Goal: Information Seeking & Learning: Learn about a topic

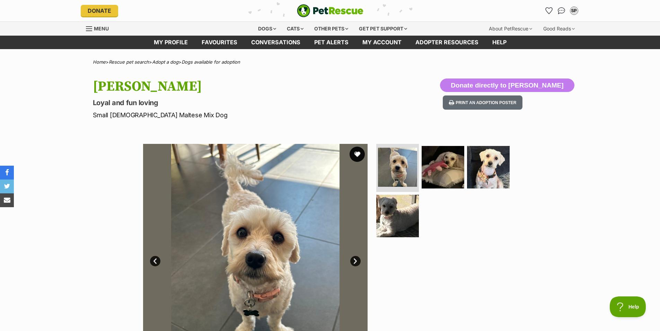
click at [357, 153] on button "favourite" at bounding box center [357, 154] width 15 height 15
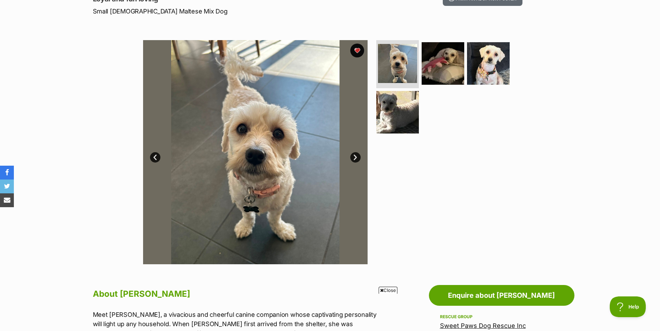
click at [355, 156] on link "Next" at bounding box center [355, 157] width 10 height 10
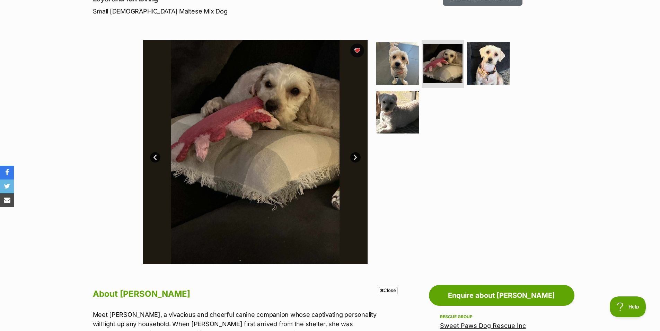
click at [355, 155] on link "Next" at bounding box center [355, 157] width 10 height 10
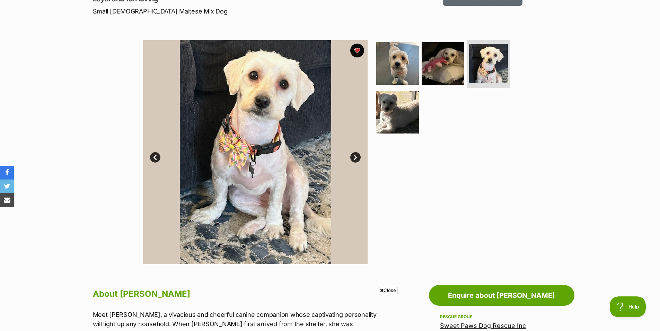
click at [355, 155] on link "Next" at bounding box center [355, 157] width 10 height 10
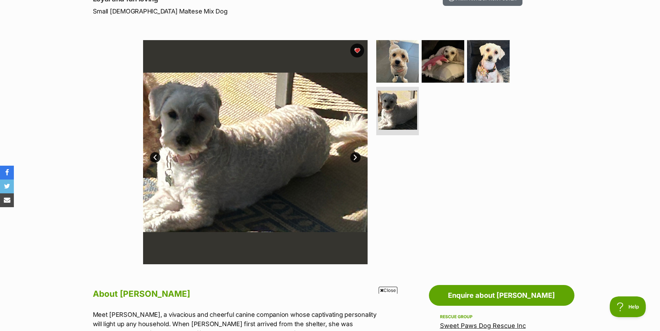
click at [355, 155] on link "Next" at bounding box center [355, 157] width 10 height 10
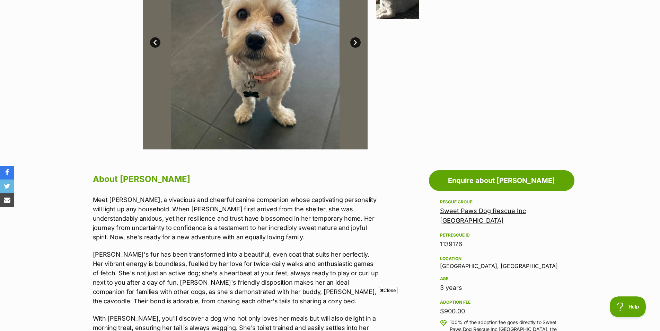
scroll to position [242, 0]
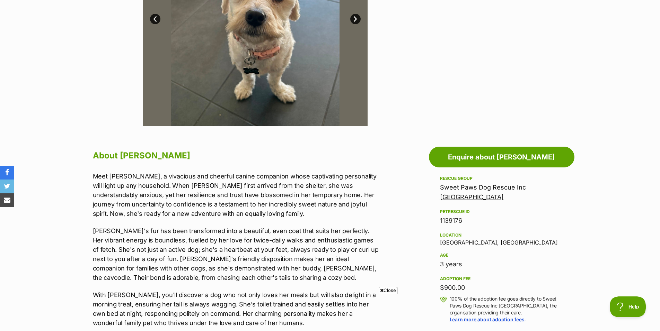
click at [390, 291] on span "Close" at bounding box center [388, 290] width 19 height 7
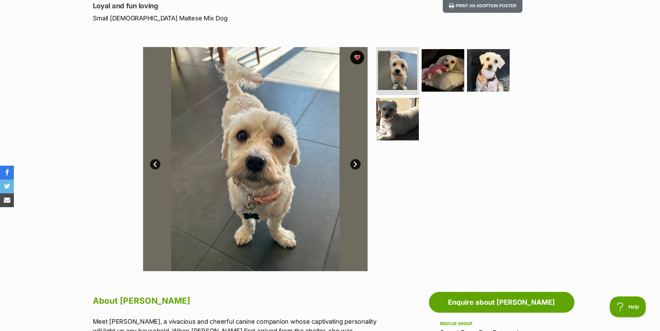
scroll to position [0, 0]
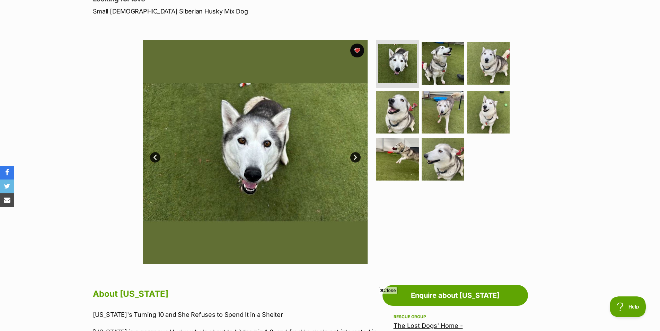
click at [354, 156] on link "Next" at bounding box center [355, 157] width 10 height 10
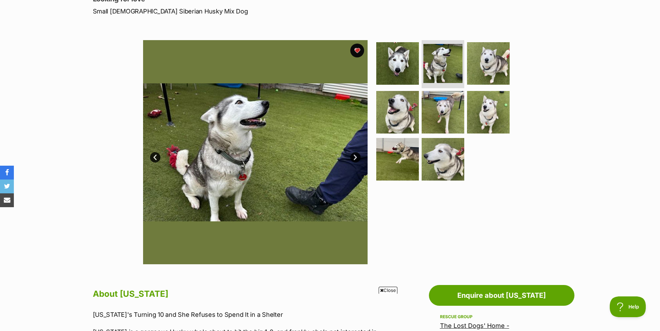
click at [354, 158] on link "Next" at bounding box center [355, 157] width 10 height 10
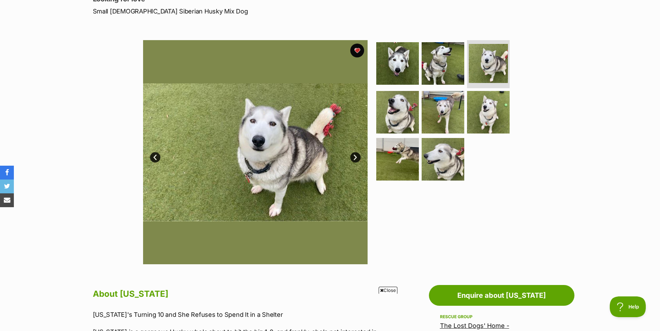
click at [355, 158] on link "Next" at bounding box center [355, 157] width 10 height 10
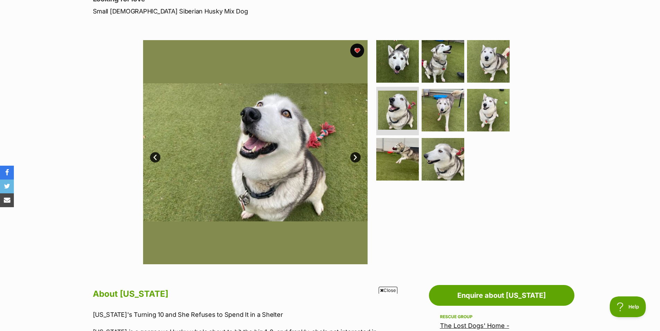
click at [352, 157] on link "Next" at bounding box center [355, 157] width 10 height 10
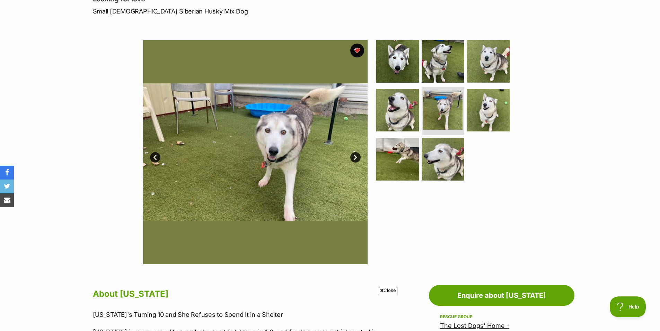
click at [355, 156] on link "Next" at bounding box center [355, 157] width 10 height 10
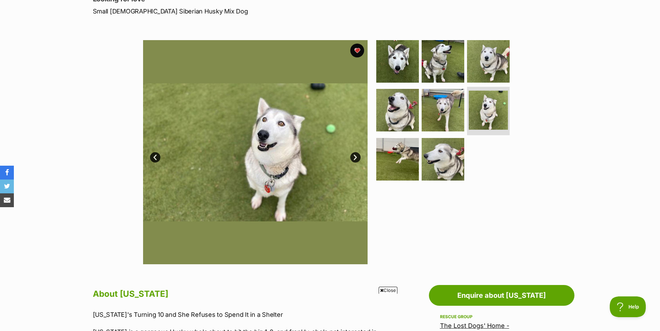
click at [355, 156] on link "Next" at bounding box center [355, 157] width 10 height 10
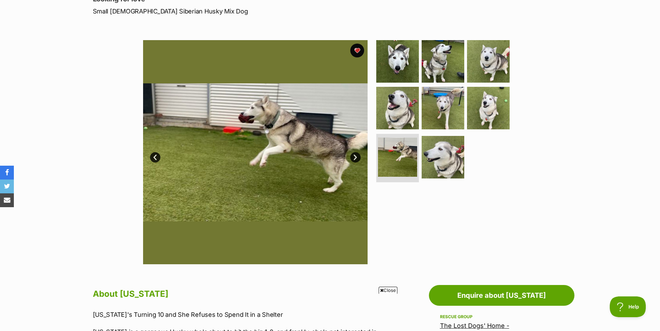
click at [355, 159] on link "Next" at bounding box center [355, 157] width 10 height 10
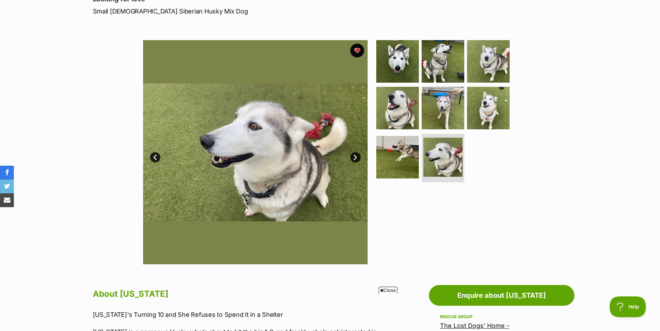
click at [353, 159] on link "Next" at bounding box center [355, 157] width 10 height 10
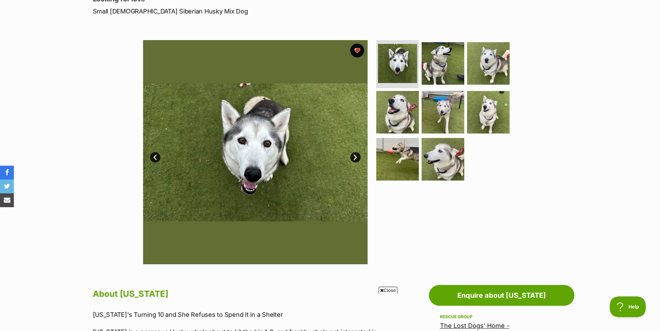
click at [385, 292] on span "Close" at bounding box center [388, 290] width 19 height 7
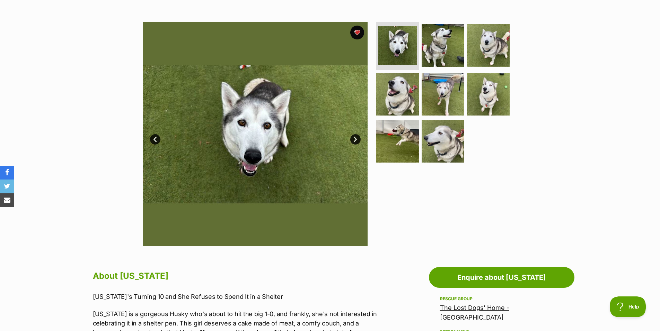
scroll to position [69, 0]
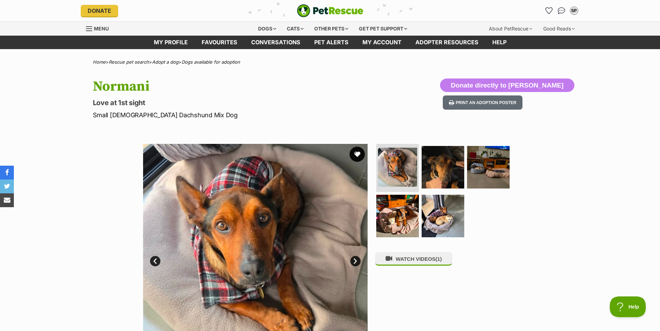
click at [357, 153] on button "favourite" at bounding box center [357, 154] width 15 height 15
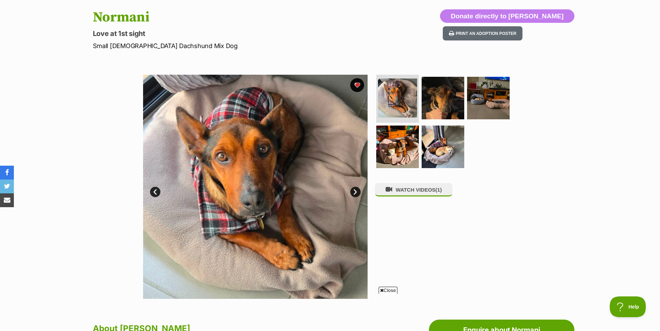
click at [386, 292] on span "Close" at bounding box center [388, 290] width 19 height 7
click at [354, 193] on link "Next" at bounding box center [355, 192] width 10 height 10
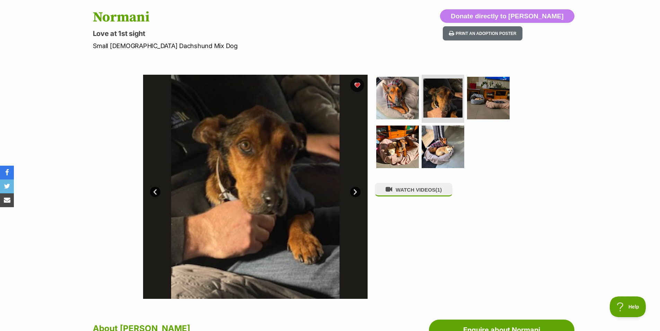
click at [354, 193] on link "Next" at bounding box center [355, 192] width 10 height 10
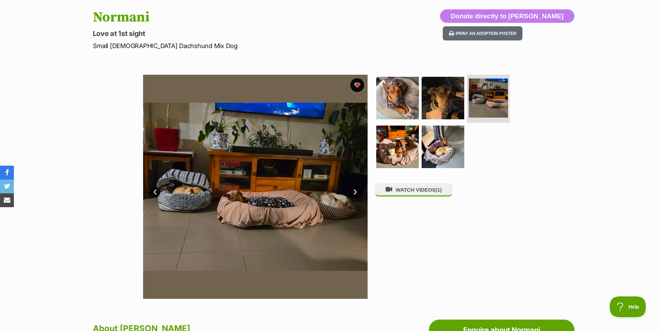
click at [354, 193] on link "Next" at bounding box center [355, 192] width 10 height 10
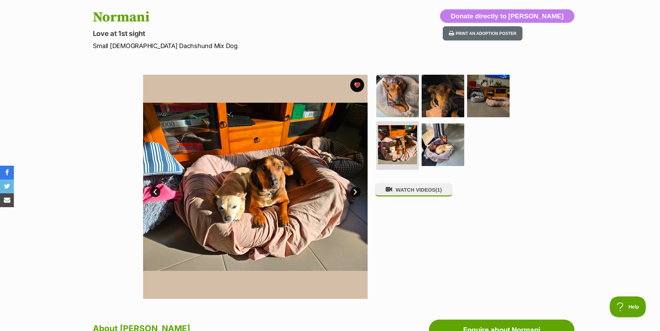
click at [354, 193] on link "Next" at bounding box center [355, 192] width 10 height 10
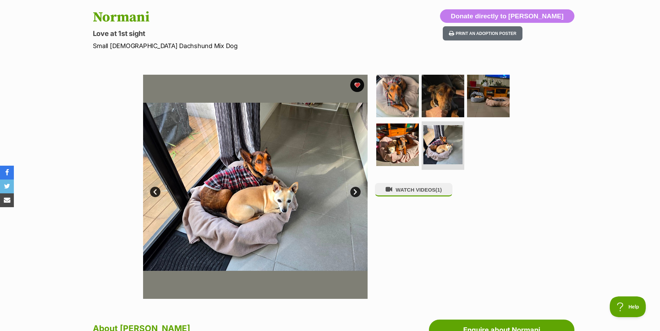
click at [354, 193] on link "Next" at bounding box center [355, 192] width 10 height 10
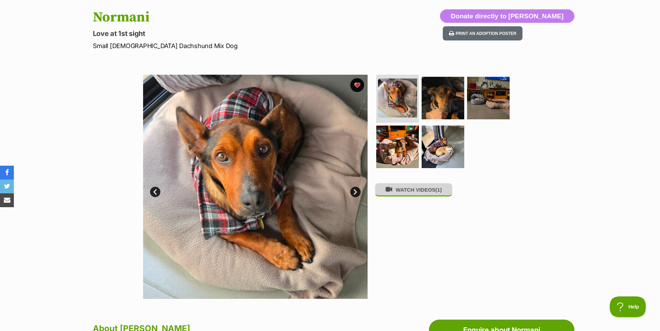
click at [416, 192] on button "WATCH VIDEOS (1)" at bounding box center [414, 190] width 78 height 14
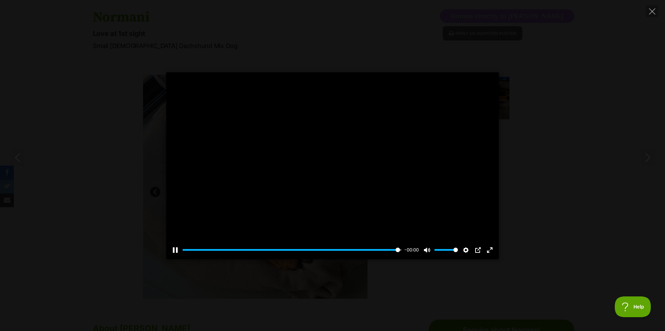
type input "100"
click at [651, 13] on icon "Close" at bounding box center [652, 11] width 6 height 6
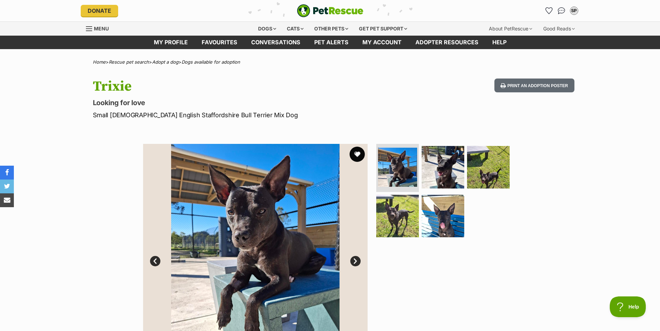
click at [356, 153] on button "favourite" at bounding box center [357, 154] width 15 height 15
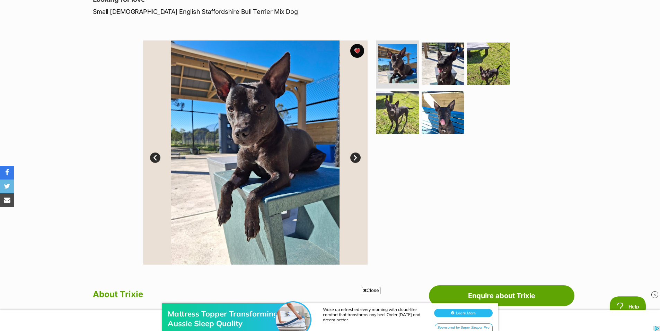
scroll to position [104, 0]
click at [356, 157] on link "Next" at bounding box center [355, 157] width 10 height 10
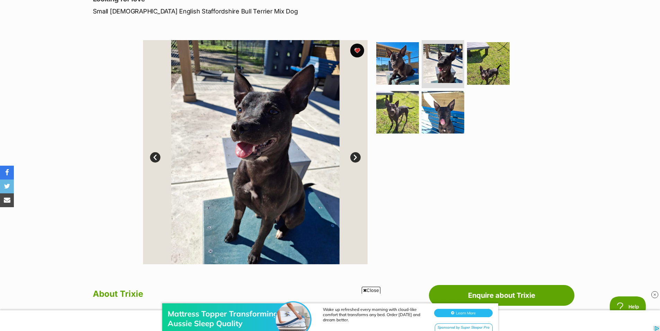
click at [356, 157] on link "Next" at bounding box center [355, 157] width 10 height 10
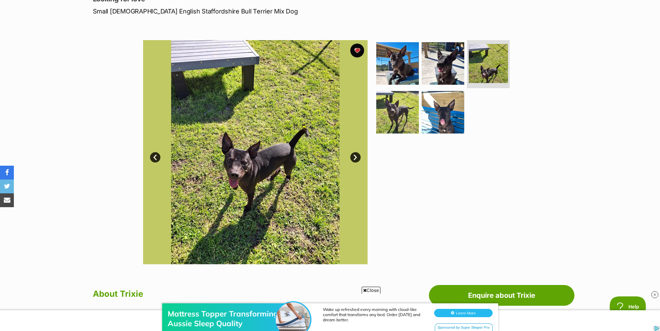
click at [356, 157] on link "Next" at bounding box center [355, 157] width 10 height 10
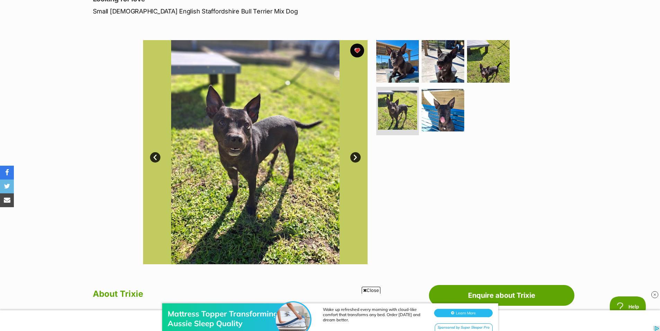
click at [356, 157] on link "Next" at bounding box center [355, 157] width 10 height 10
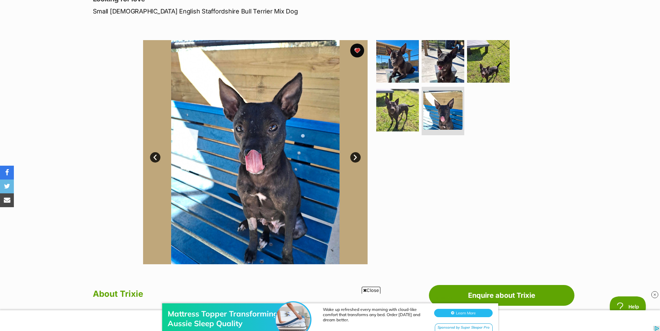
click at [356, 157] on link "Next" at bounding box center [355, 157] width 10 height 10
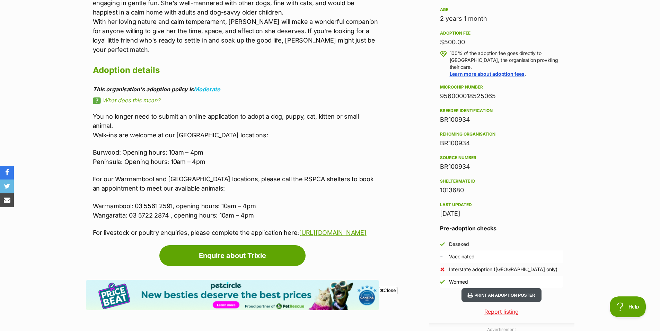
scroll to position [485, 0]
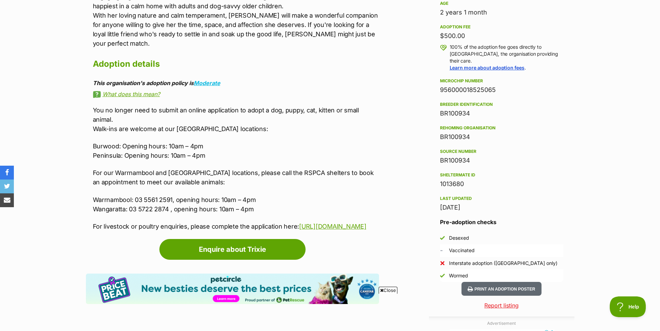
click at [389, 290] on span "Close" at bounding box center [388, 290] width 19 height 7
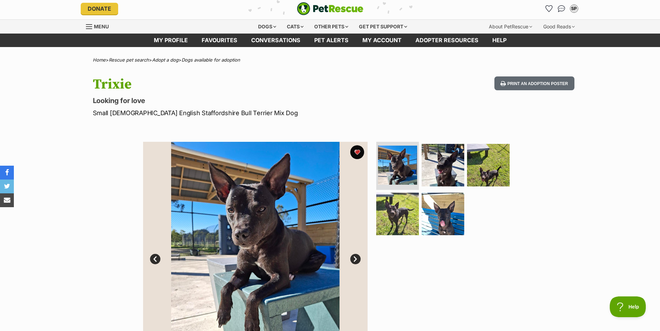
scroll to position [0, 0]
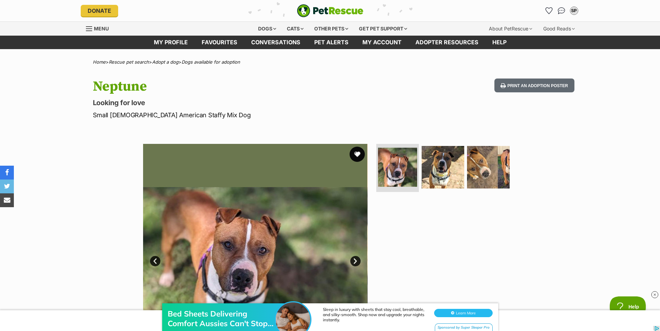
click at [357, 153] on button "favourite" at bounding box center [357, 154] width 15 height 15
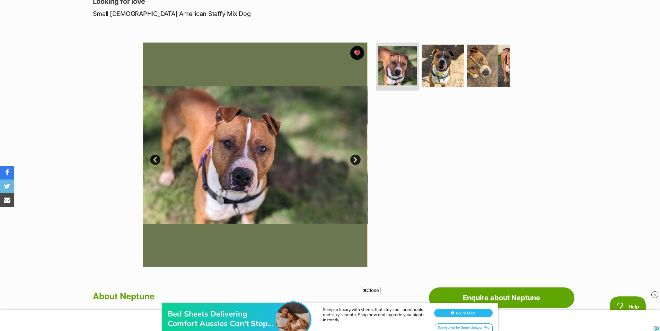
scroll to position [104, 0]
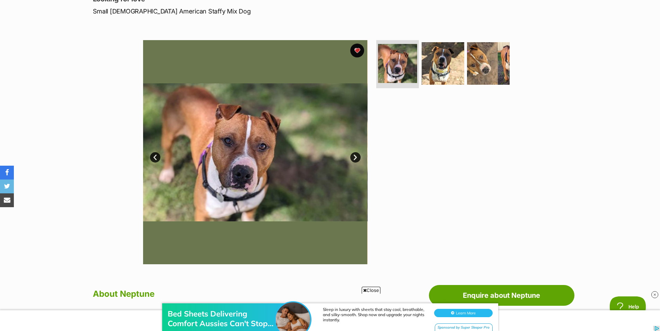
click at [356, 158] on link "Next" at bounding box center [355, 157] width 10 height 10
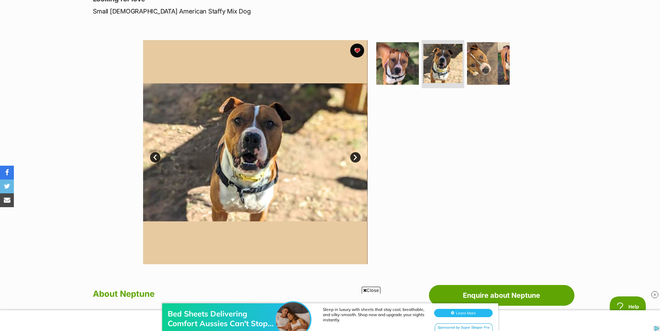
click at [356, 158] on link "Next" at bounding box center [355, 157] width 10 height 10
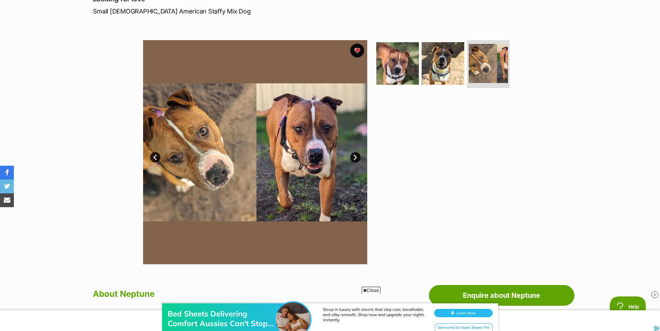
click at [356, 158] on link "Next" at bounding box center [355, 157] width 10 height 10
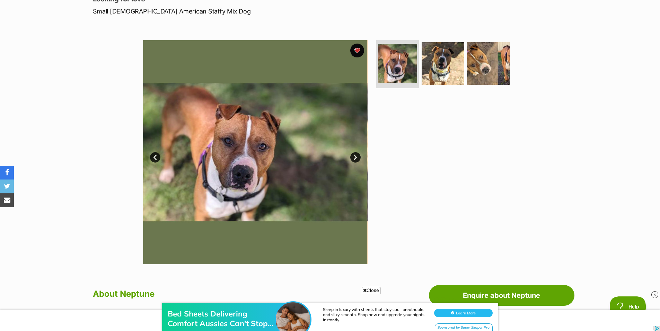
click at [355, 157] on link "Next" at bounding box center [355, 157] width 10 height 10
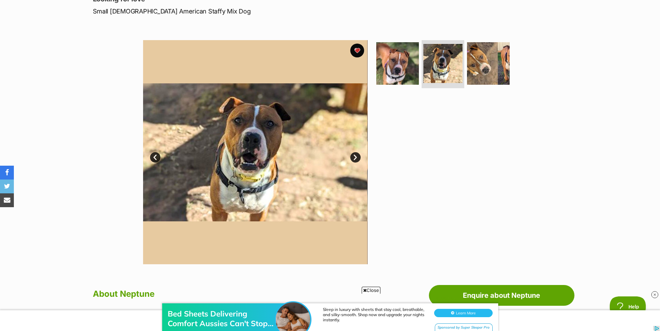
click at [355, 157] on link "Next" at bounding box center [355, 157] width 10 height 10
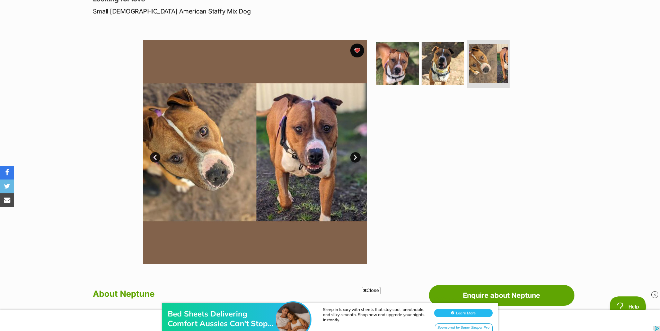
click at [355, 157] on link "Next" at bounding box center [355, 157] width 10 height 10
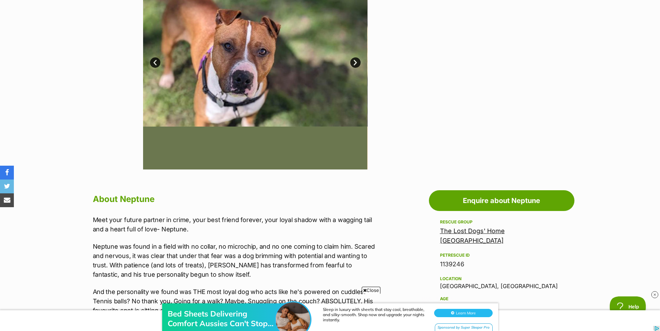
scroll to position [208, 0]
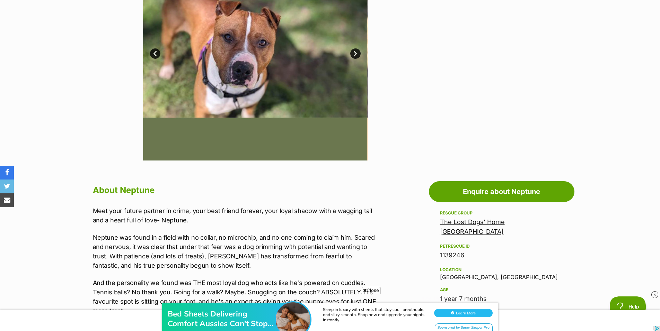
click at [375, 290] on span "Close" at bounding box center [371, 290] width 19 height 7
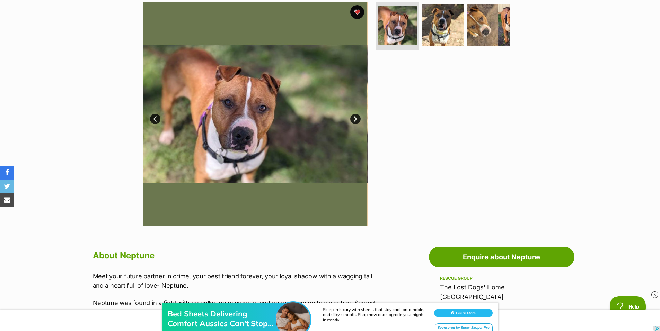
scroll to position [69, 0]
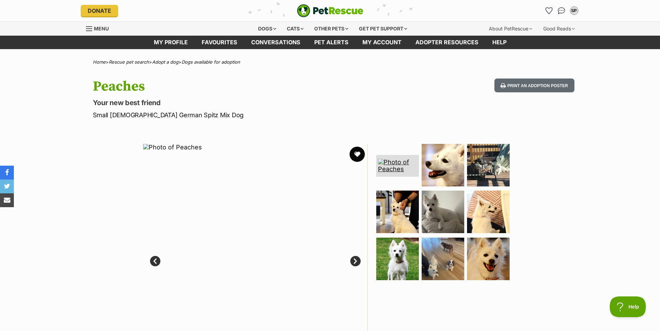
click at [358, 154] on button "favourite" at bounding box center [357, 154] width 15 height 15
click at [356, 263] on link "Next" at bounding box center [355, 261] width 10 height 10
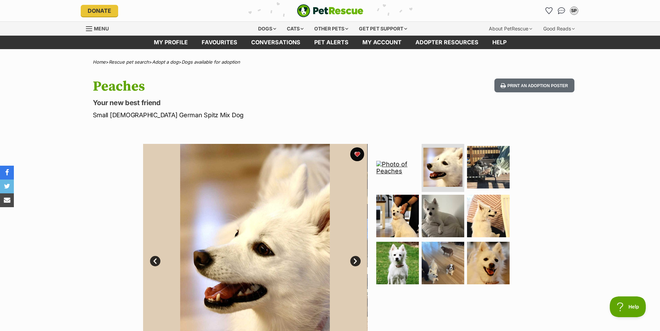
click at [356, 262] on link "Next" at bounding box center [355, 261] width 10 height 10
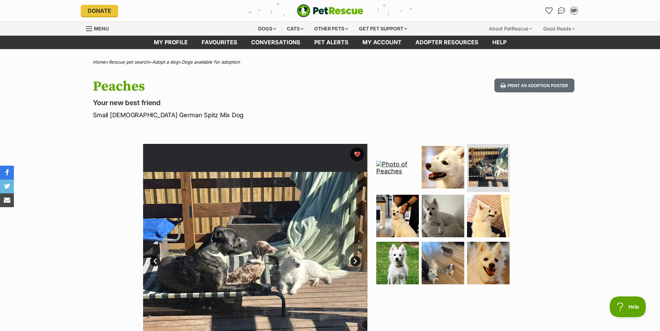
click at [356, 262] on link "Next" at bounding box center [355, 261] width 10 height 10
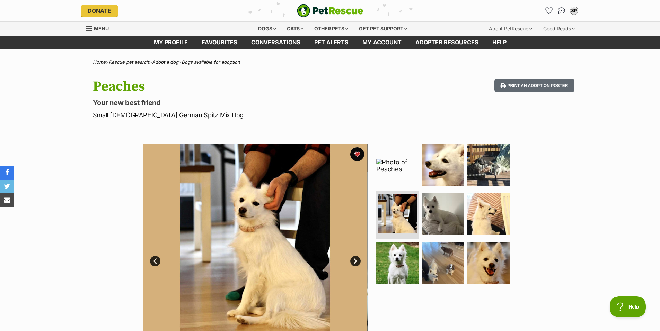
click at [356, 262] on link "Next" at bounding box center [355, 261] width 10 height 10
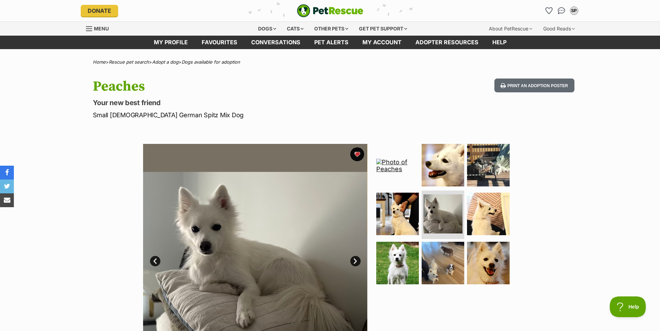
click at [356, 262] on link "Next" at bounding box center [355, 261] width 10 height 10
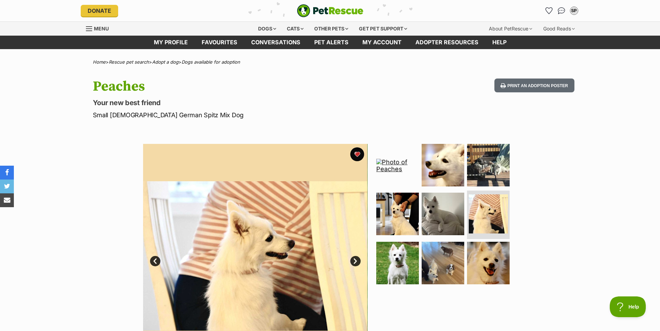
click at [356, 262] on link "Next" at bounding box center [355, 261] width 10 height 10
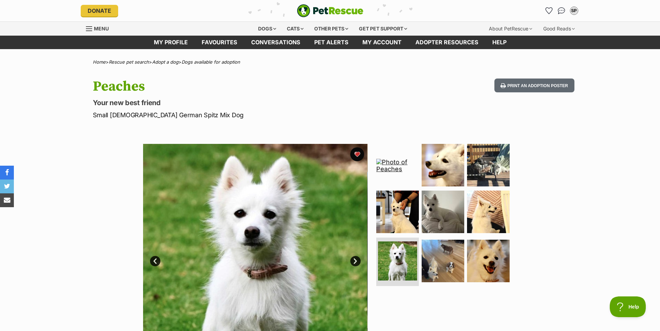
click at [355, 262] on link "Next" at bounding box center [355, 261] width 10 height 10
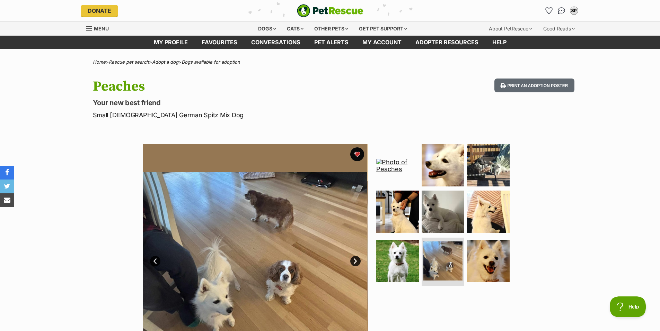
click at [355, 262] on link "Next" at bounding box center [355, 261] width 10 height 10
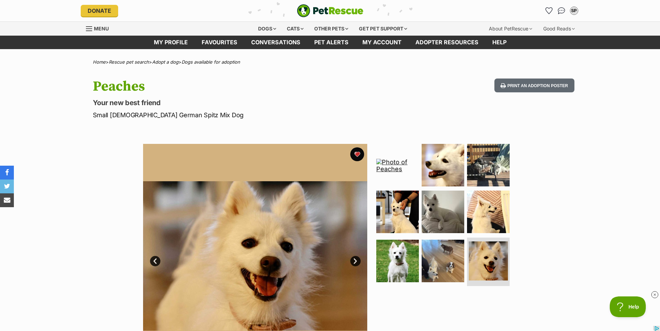
click at [355, 262] on link "Next" at bounding box center [355, 261] width 10 height 10
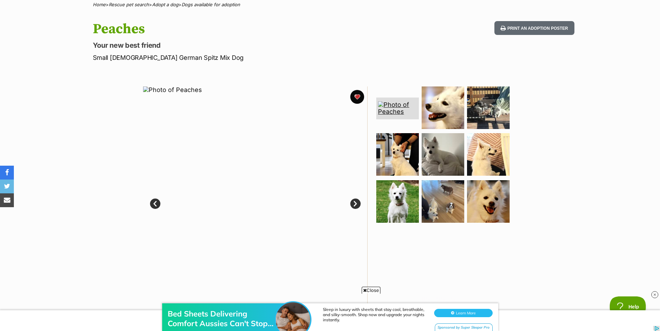
scroll to position [69, 0]
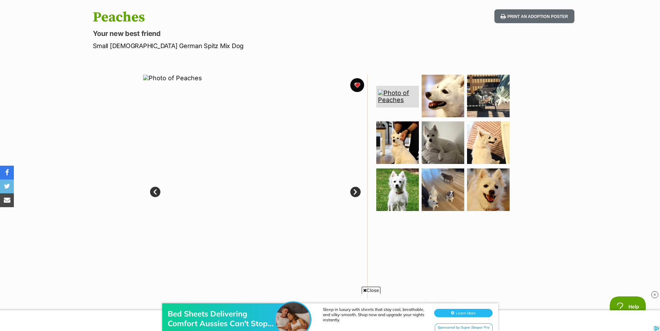
click at [358, 194] on link "Next" at bounding box center [355, 192] width 10 height 10
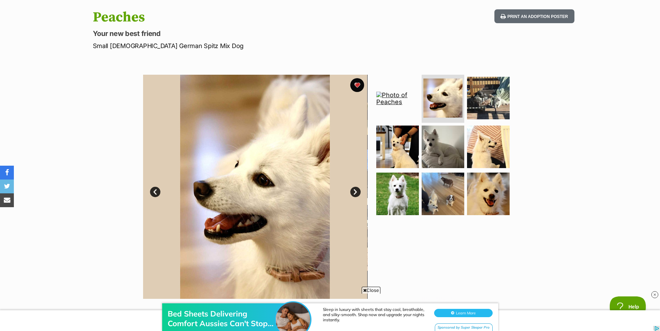
click at [376, 289] on span "Close" at bounding box center [371, 290] width 19 height 7
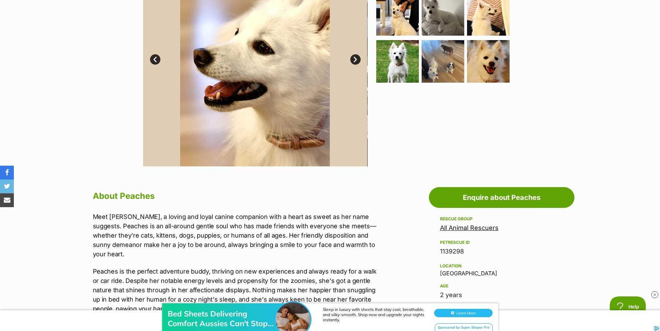
scroll to position [139, 0]
